Goal: Task Accomplishment & Management: Complete application form

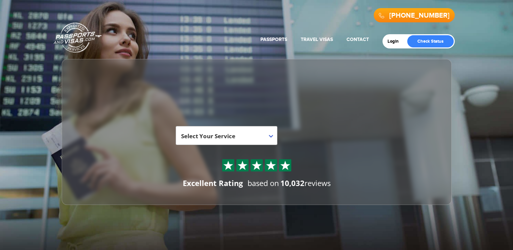
click at [331, 134] on link "Get Started" at bounding box center [310, 135] width 56 height 19
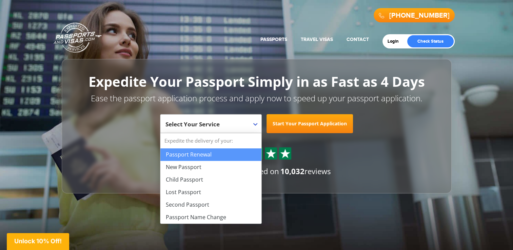
click at [254, 124] on b at bounding box center [255, 124] width 4 height 3
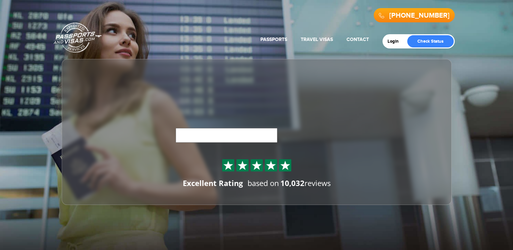
click at [265, 131] on div "**********" at bounding box center [257, 135] width 360 height 19
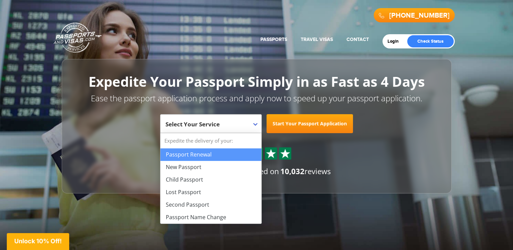
click at [256, 124] on b at bounding box center [255, 124] width 4 height 3
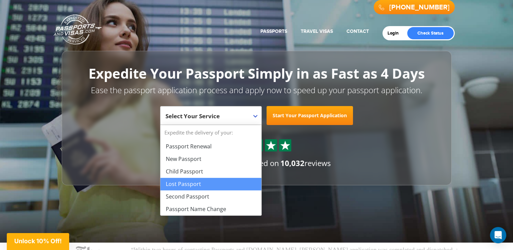
scroll to position [4, 0]
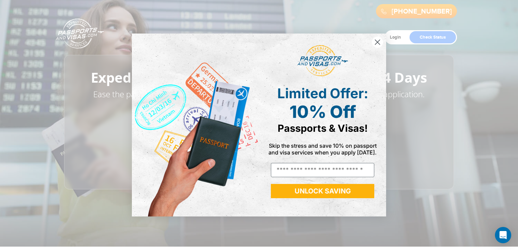
click at [377, 44] on circle "Close dialog" at bounding box center [377, 42] width 11 height 11
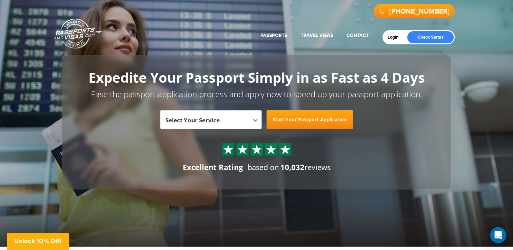
scroll to position [0, 0]
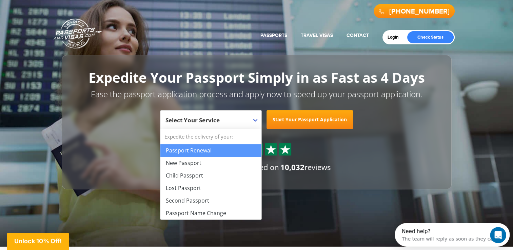
click at [255, 122] on span "Select Your Service" at bounding box center [211, 119] width 102 height 19
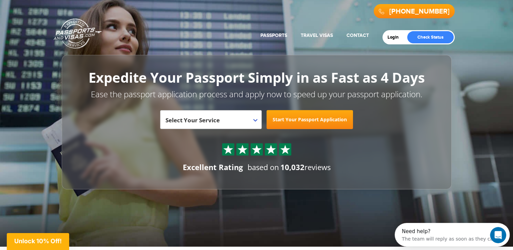
click at [227, 35] on div "Login Check Status Passports Passport Renewal [GEOGRAPHIC_DATA] Second Passport…" at bounding box center [257, 22] width 396 height 45
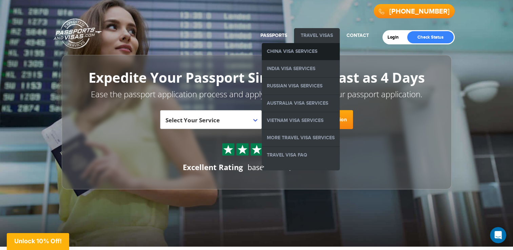
click at [308, 52] on link "China Visa Services" at bounding box center [301, 51] width 78 height 17
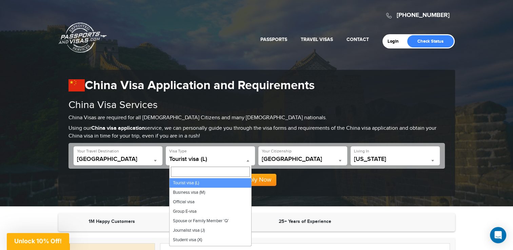
click at [247, 159] on span at bounding box center [248, 160] width 7 height 9
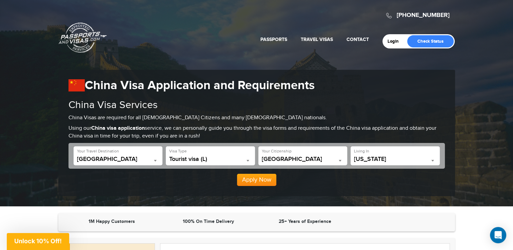
click at [247, 159] on span at bounding box center [248, 160] width 7 height 9
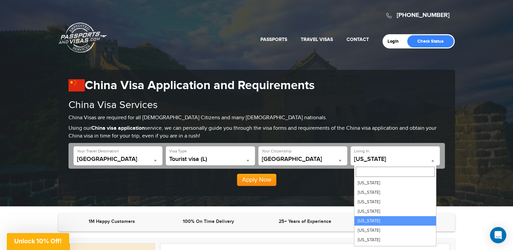
click at [427, 159] on span "California" at bounding box center [395, 159] width 82 height 7
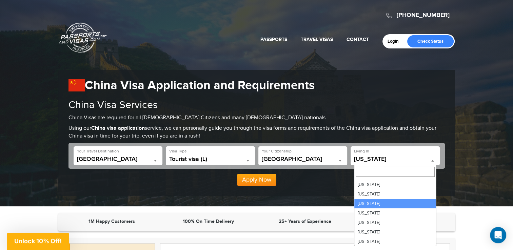
select select "**"
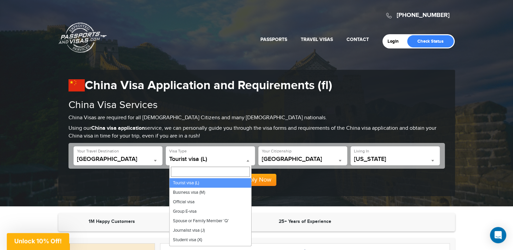
click at [249, 158] on span at bounding box center [248, 160] width 7 height 9
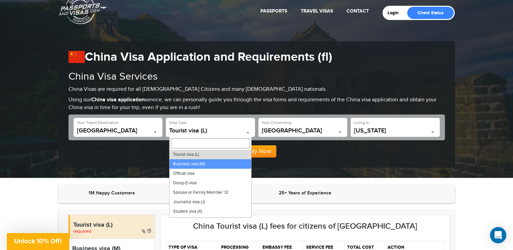
select select "*****"
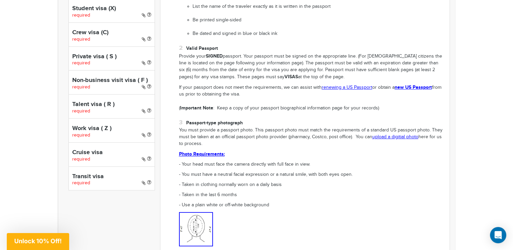
scroll to position [396, 0]
click at [418, 204] on p "- Use a plain white or off-white background" at bounding box center [312, 205] width 266 height 7
click at [490, 134] on section "1M Happy Customers 100% On Time Delivery 25+ Years of Experience Tourist visa (…" at bounding box center [256, 227] width 513 height 821
